Goal: Task Accomplishment & Management: Manage account settings

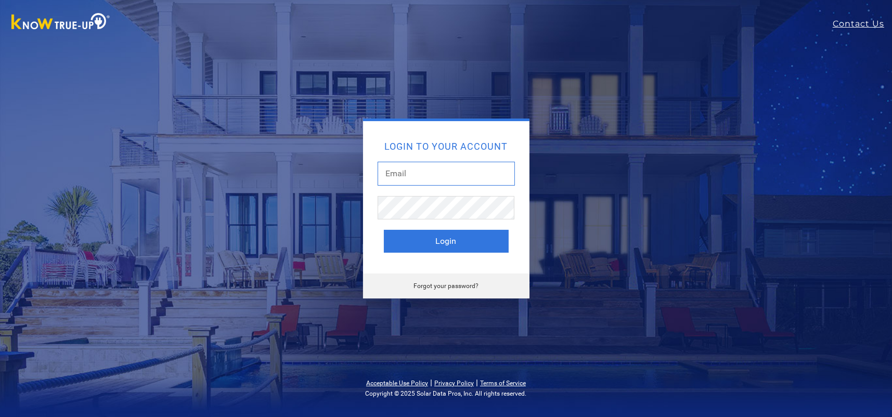
type input "[PERSON_NAME][EMAIL_ADDRESS][DOMAIN_NAME]"
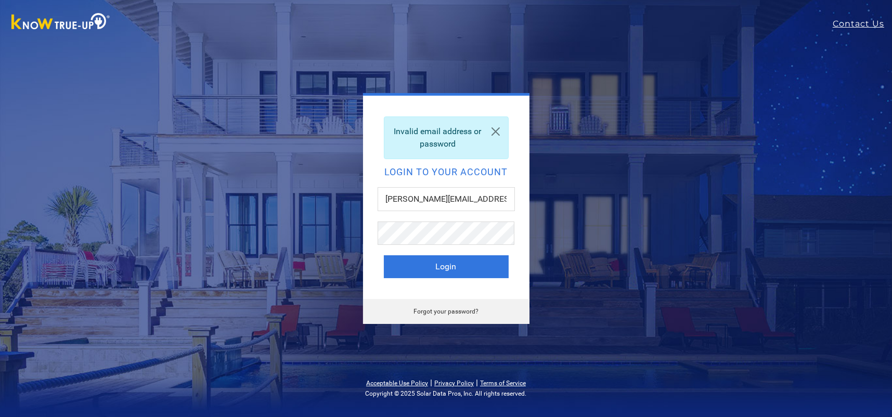
click at [460, 311] on link "Forgot your password?" at bounding box center [446, 311] width 65 height 7
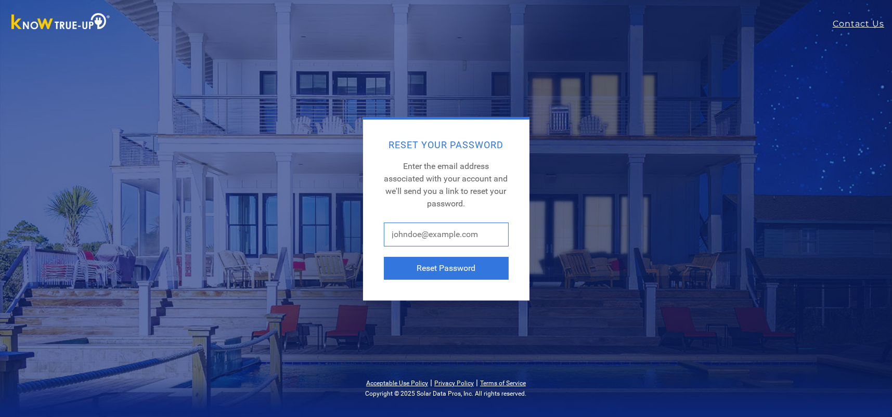
click at [484, 233] on input "text" at bounding box center [446, 235] width 125 height 24
type input "[PERSON_NAME][EMAIL_ADDRESS][DOMAIN_NAME]"
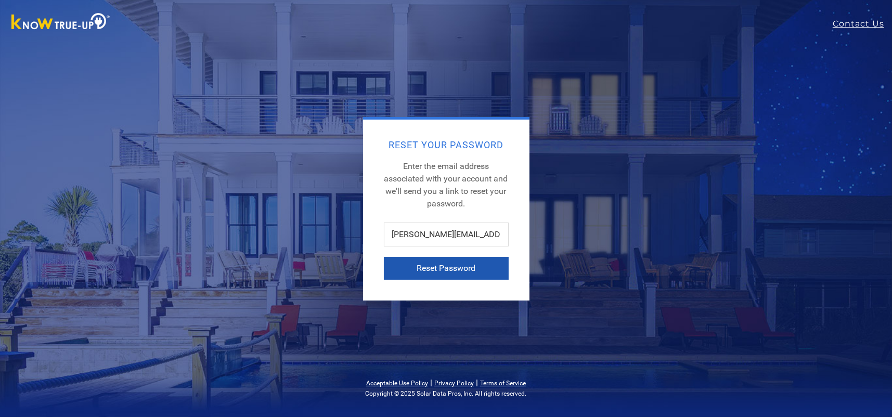
click at [434, 265] on button "Reset Password" at bounding box center [446, 268] width 125 height 23
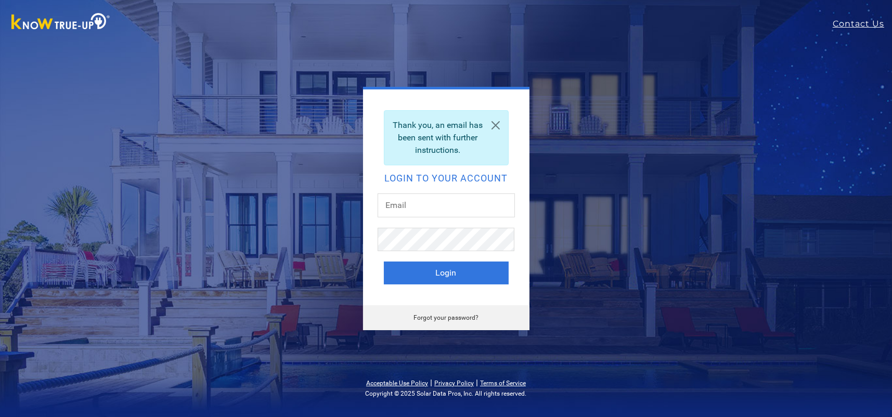
type input "[PERSON_NAME][EMAIL_ADDRESS][DOMAIN_NAME]"
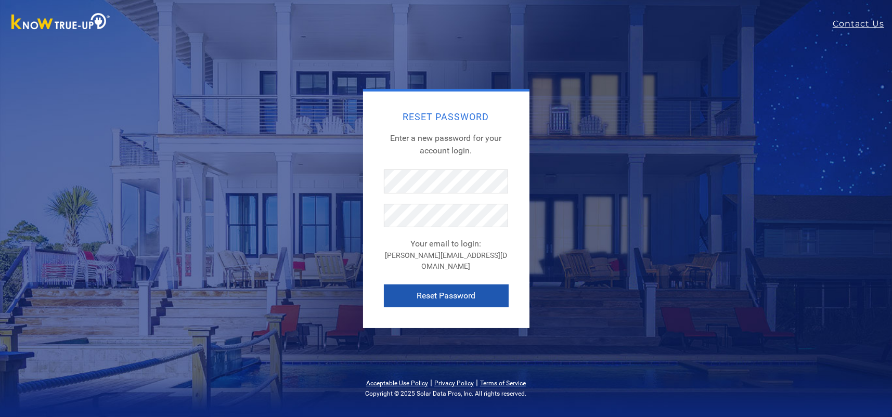
click at [437, 289] on button "Reset Password" at bounding box center [446, 296] width 125 height 23
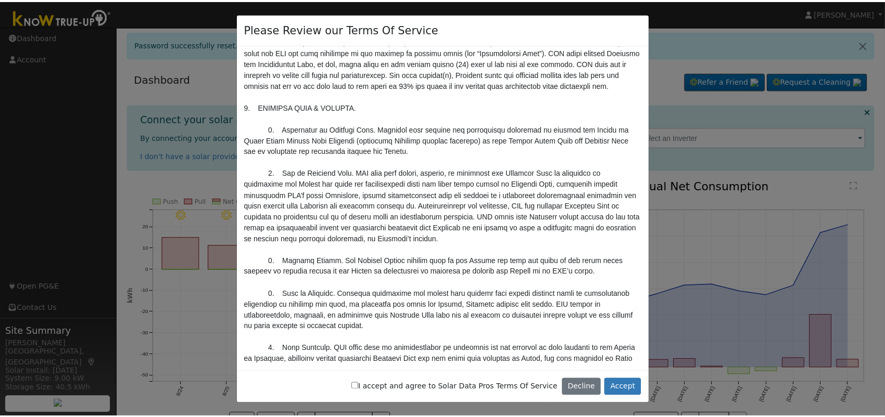
scroll to position [572, 0]
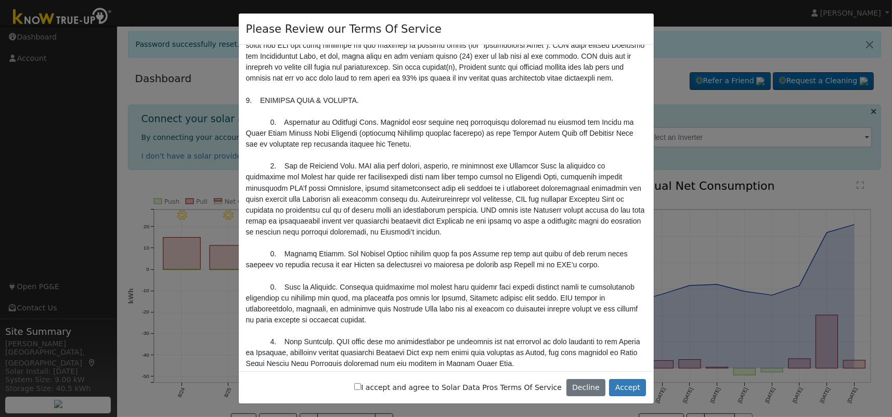
click at [361, 387] on input "I accept and agree to Solar Data Pros Terms Of Service" at bounding box center [357, 386] width 7 height 7
checkbox input "true"
click at [628, 388] on button "Accept" at bounding box center [627, 388] width 37 height 18
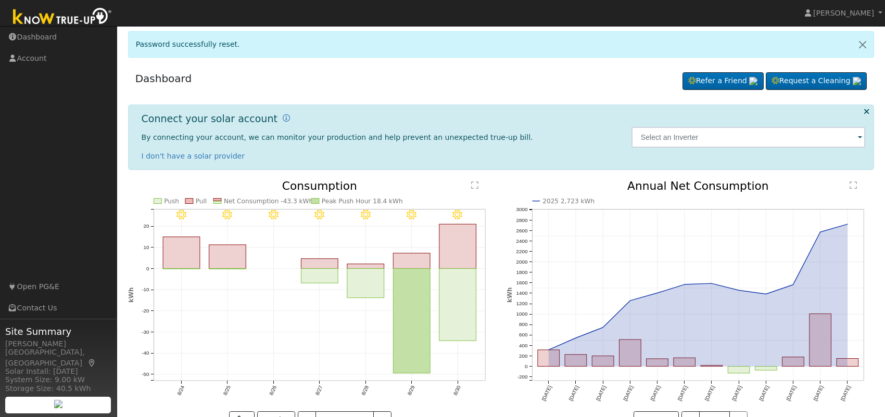
scroll to position [31, 0]
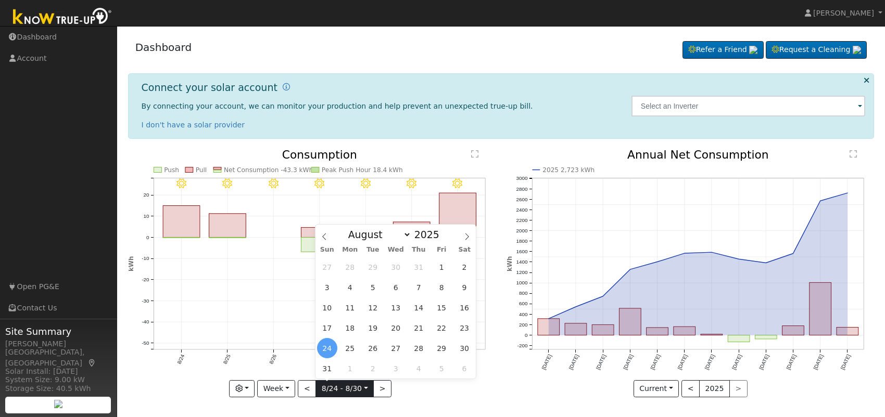
click at [363, 386] on input "[DATE]" at bounding box center [344, 389] width 57 height 17
click at [327, 326] on span "17" at bounding box center [327, 328] width 20 height 20
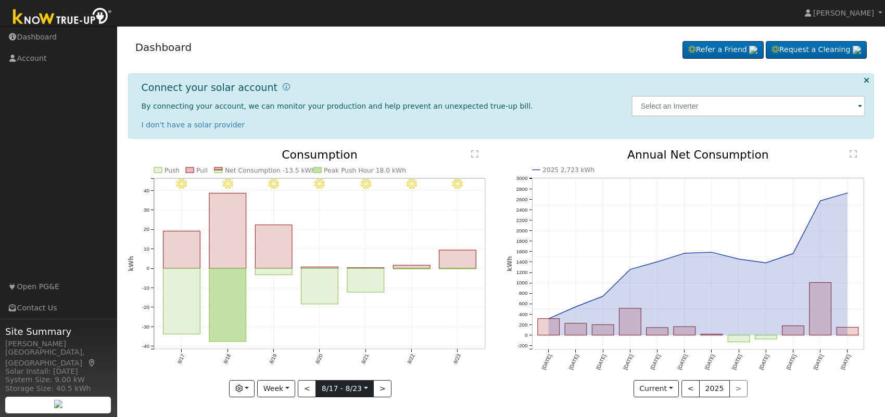
click at [363, 387] on input "[DATE]" at bounding box center [344, 389] width 57 height 17
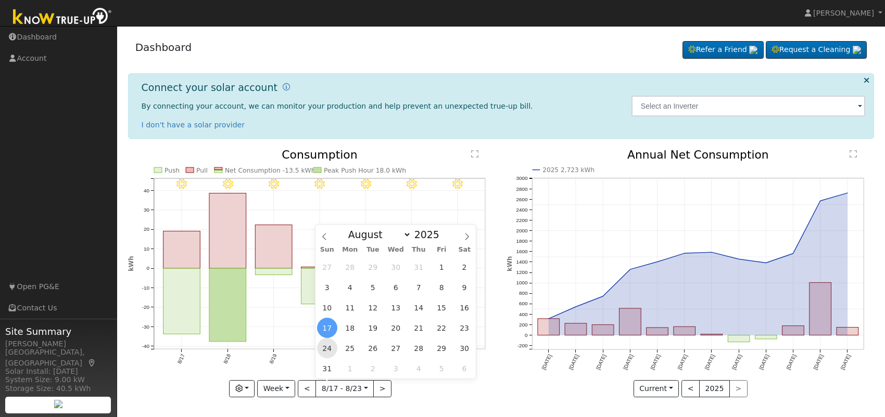
click at [325, 349] on span "24" at bounding box center [327, 348] width 20 height 20
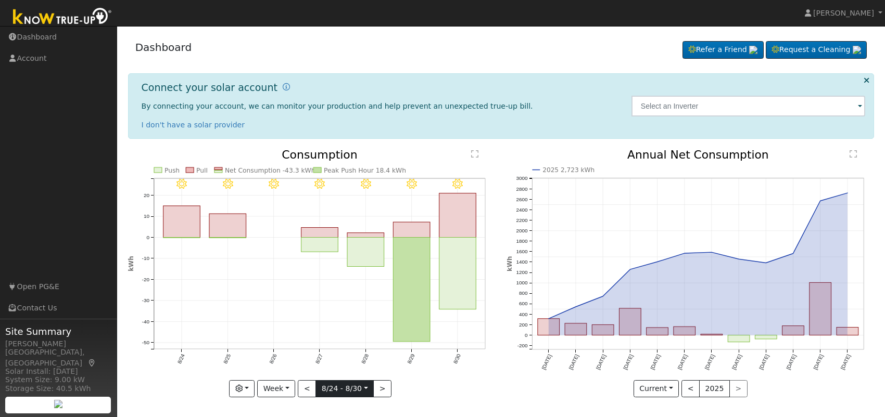
click at [362, 387] on input "[DATE]" at bounding box center [344, 389] width 57 height 17
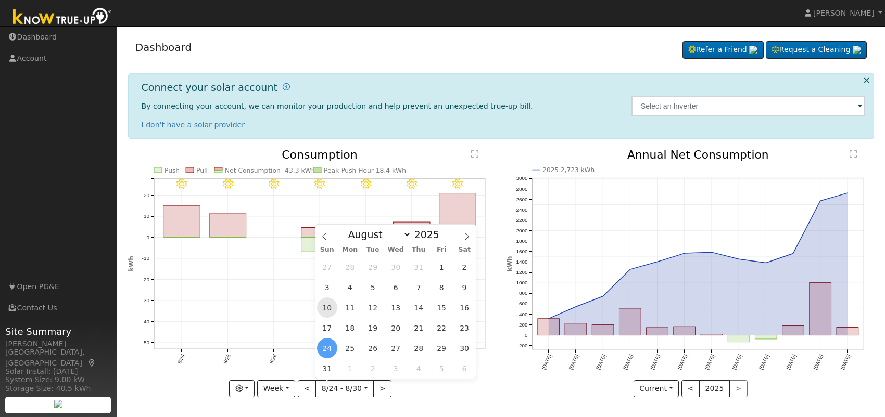
click at [326, 308] on span "10" at bounding box center [327, 308] width 20 height 20
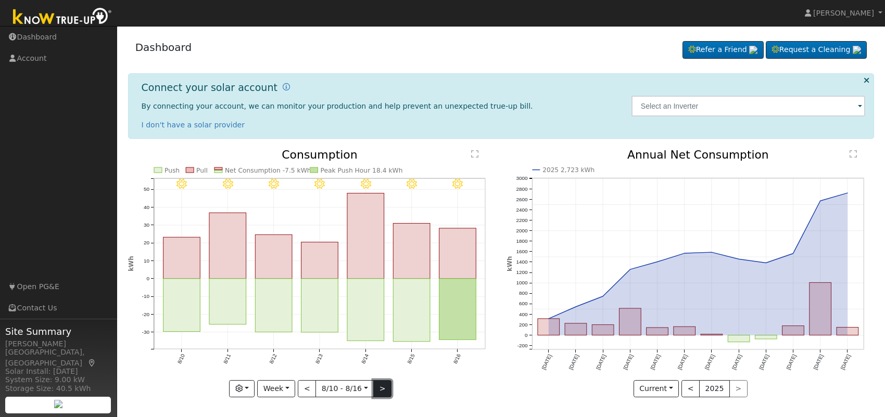
click at [379, 388] on button ">" at bounding box center [382, 389] width 18 height 18
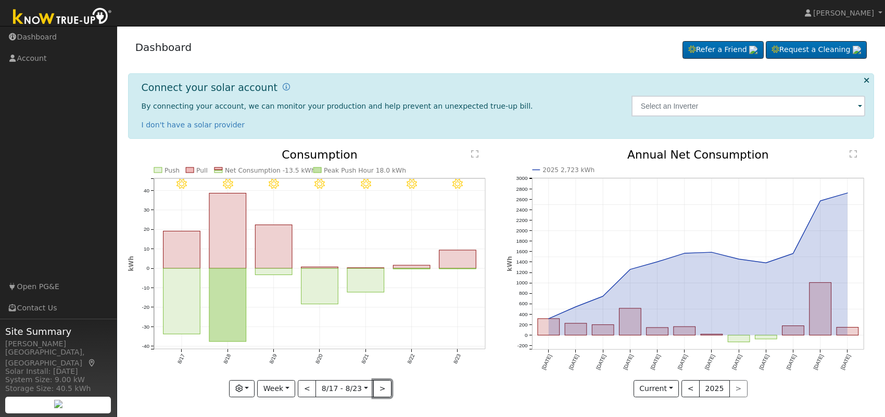
click at [379, 387] on button ">" at bounding box center [382, 389] width 18 height 18
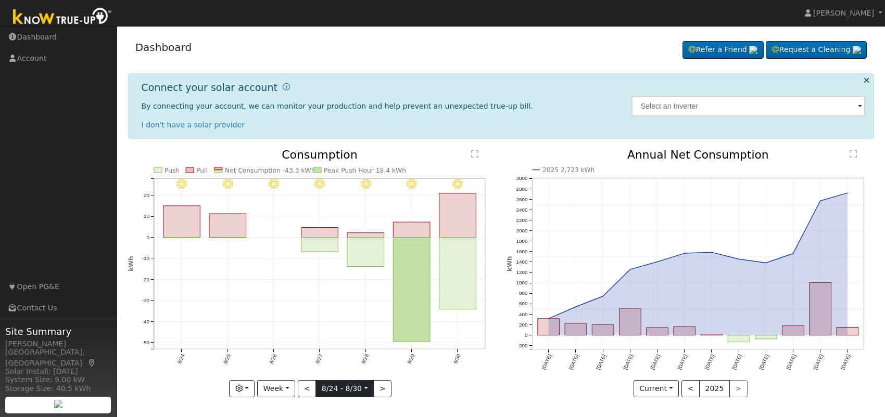
click at [362, 387] on input "[DATE]" at bounding box center [344, 389] width 57 height 17
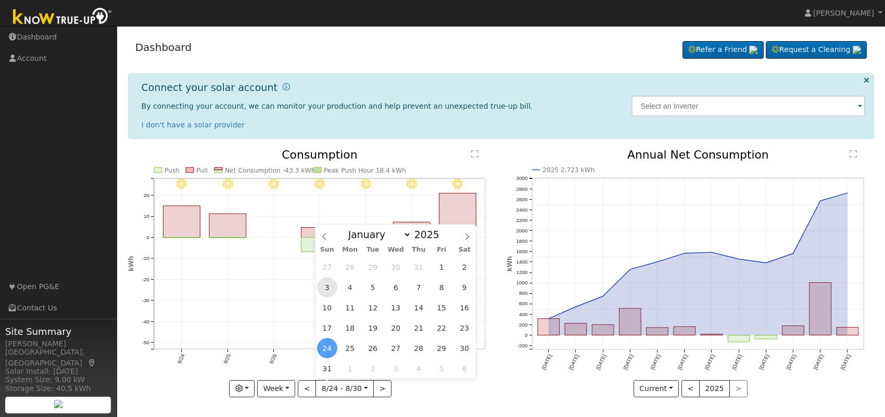
click at [326, 286] on span "3" at bounding box center [327, 287] width 20 height 20
type input "[DATE]"
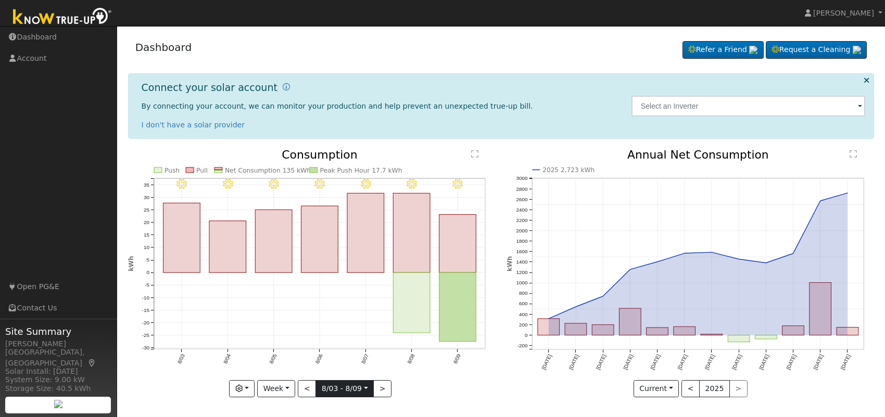
click at [362, 388] on input "[DATE]" at bounding box center [344, 389] width 57 height 17
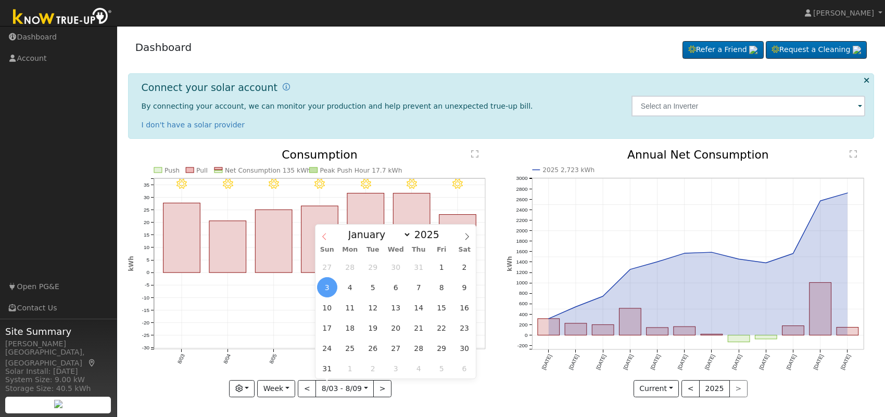
click at [323, 236] on icon at bounding box center [324, 237] width 4 height 7
select select "6"
click at [326, 345] on span "27" at bounding box center [327, 348] width 20 height 20
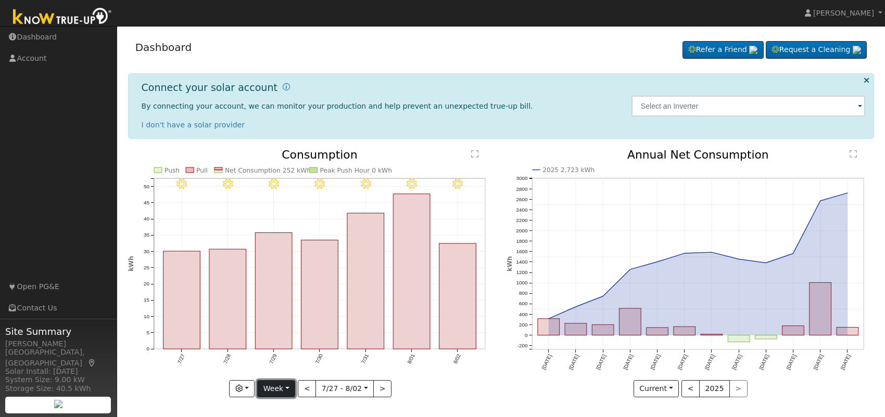
click at [287, 386] on button "Week" at bounding box center [276, 389] width 38 height 18
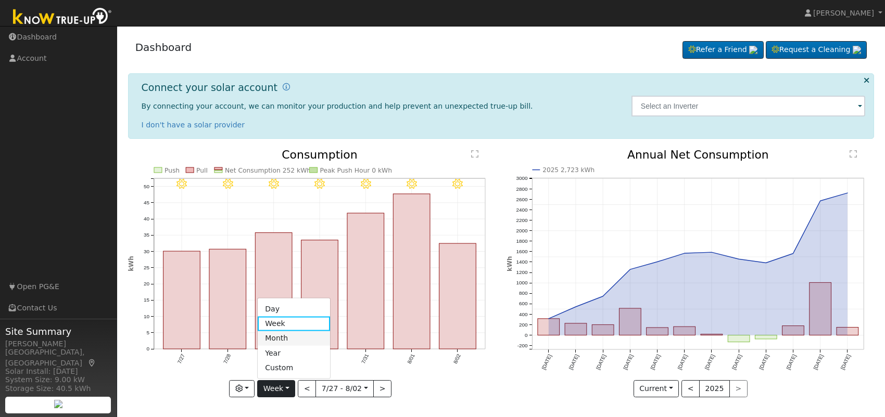
click at [286, 336] on link "Month" at bounding box center [294, 338] width 72 height 15
type input "[DATE]"
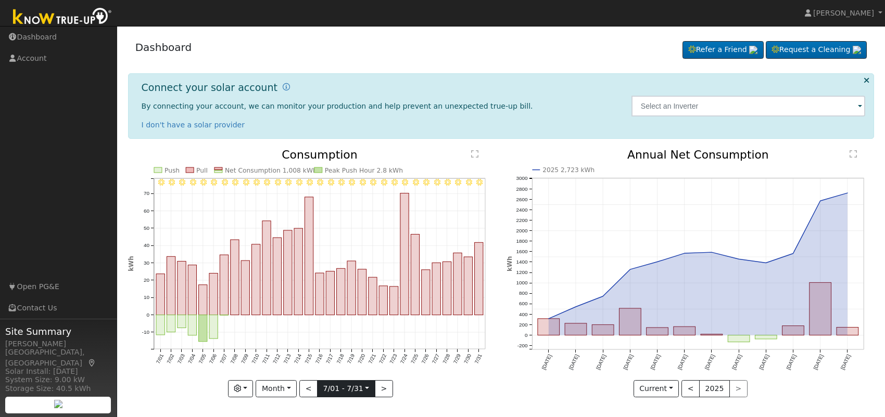
click at [364, 388] on input "[DATE]" at bounding box center [345, 389] width 57 height 17
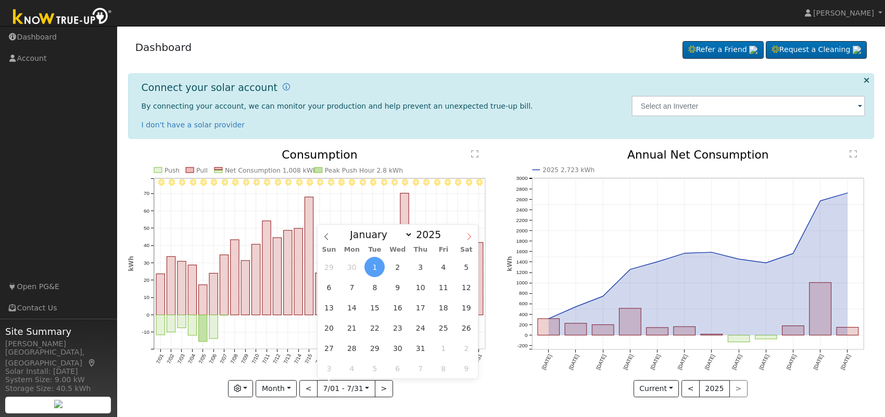
click at [468, 235] on icon at bounding box center [468, 236] width 7 height 7
select select "7"
click at [444, 264] on span "1" at bounding box center [443, 267] width 20 height 20
type input "[DATE]"
